Goal: Navigation & Orientation: Understand site structure

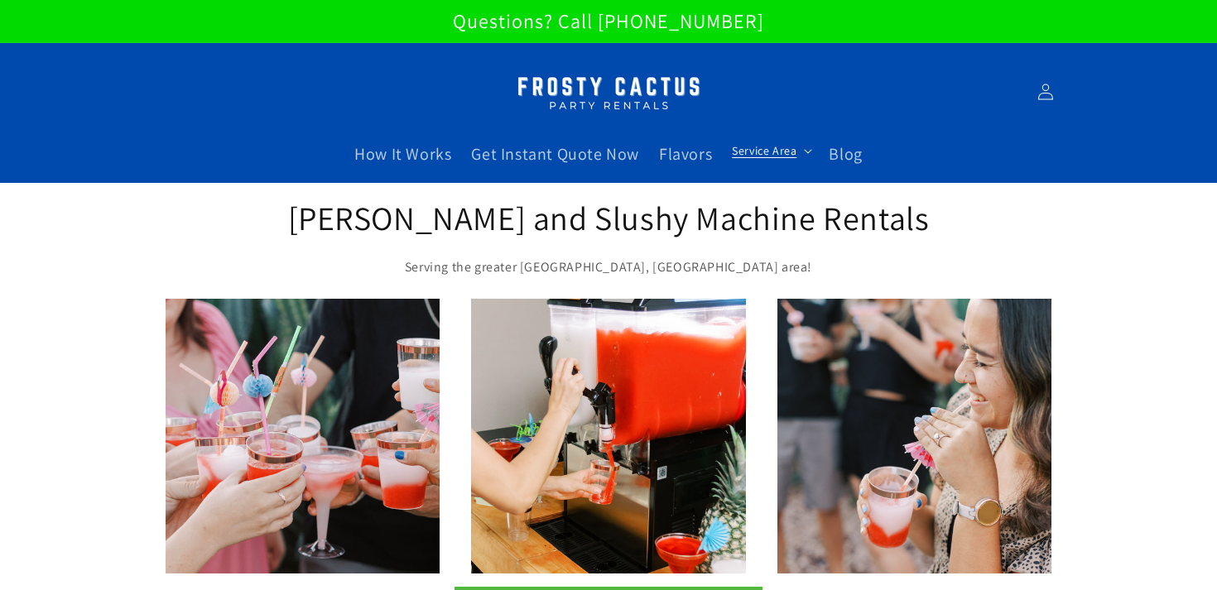
click at [771, 144] on span "Service Area" at bounding box center [764, 150] width 65 height 15
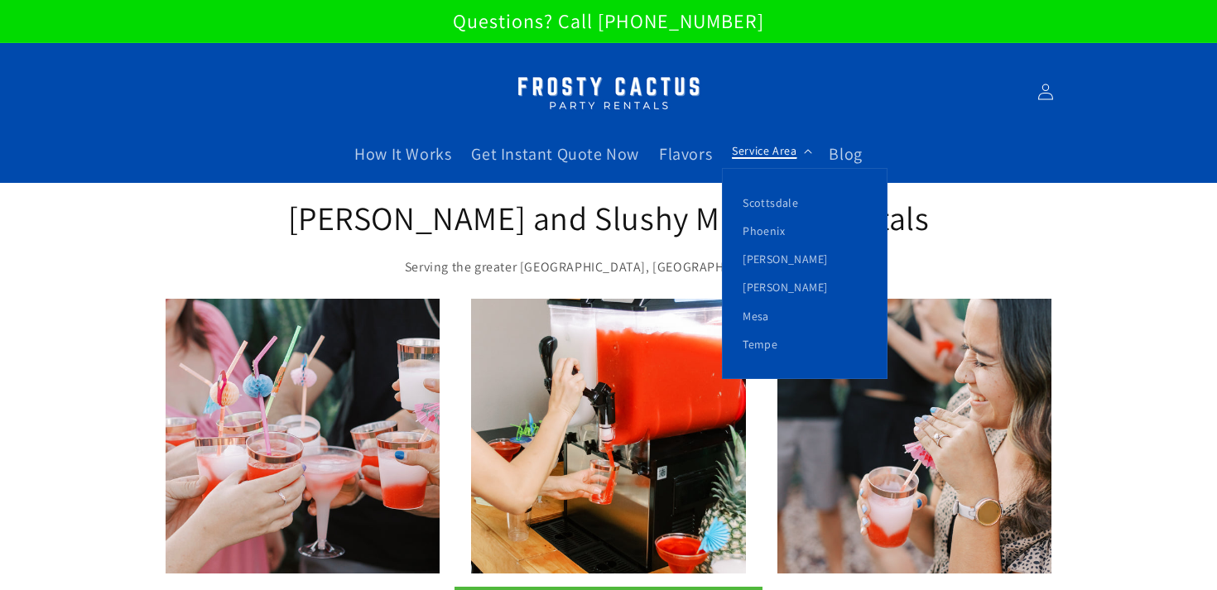
click at [771, 144] on span "Service Area" at bounding box center [764, 150] width 65 height 15
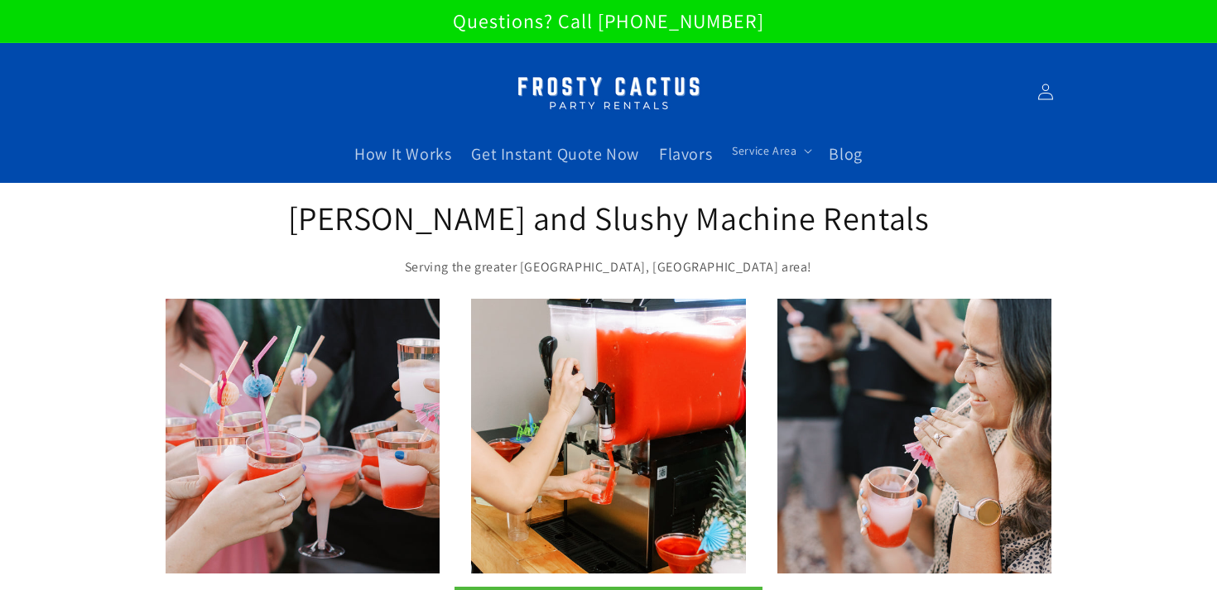
click at [786, 109] on header "How It Works Get Instant Quote Now Flavors Service Area Service Area Scottsdale…" at bounding box center [609, 113] width 994 height 140
click at [809, 153] on icon at bounding box center [808, 151] width 8 height 5
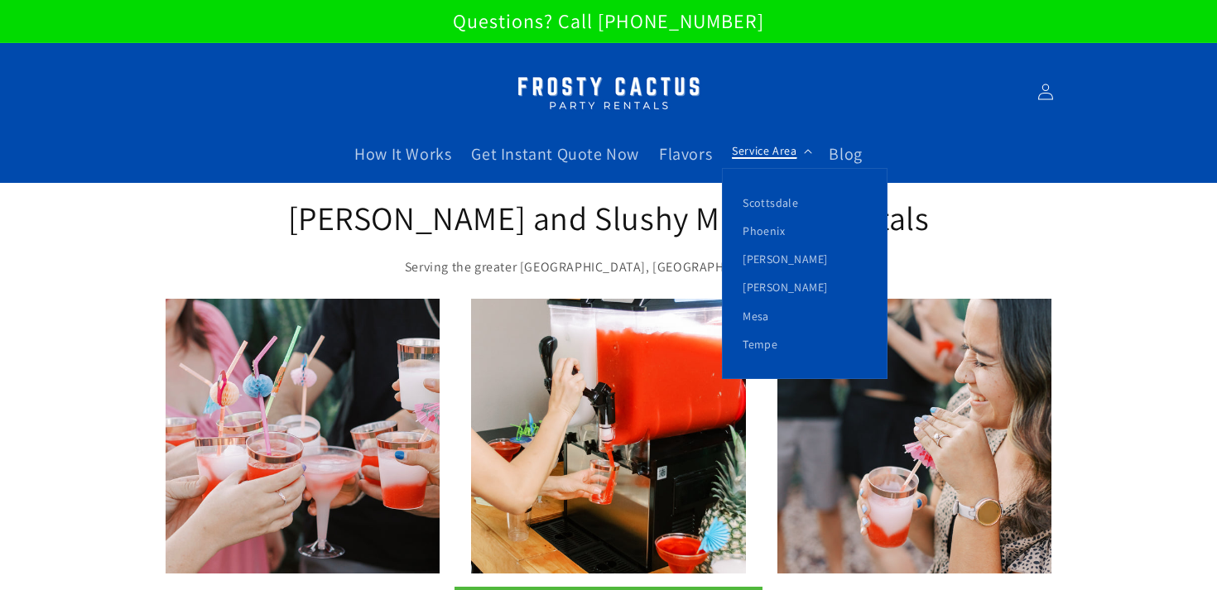
click at [809, 153] on icon at bounding box center [808, 151] width 8 height 5
